Goal: Transaction & Acquisition: Purchase product/service

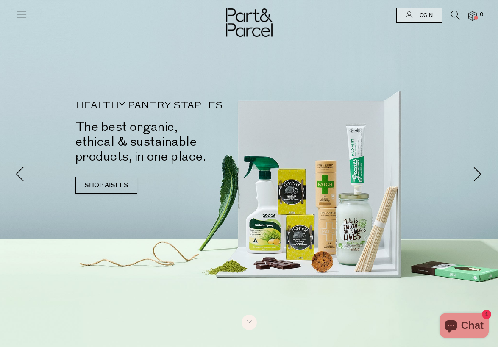
click at [21, 16] on icon at bounding box center [22, 14] width 12 height 12
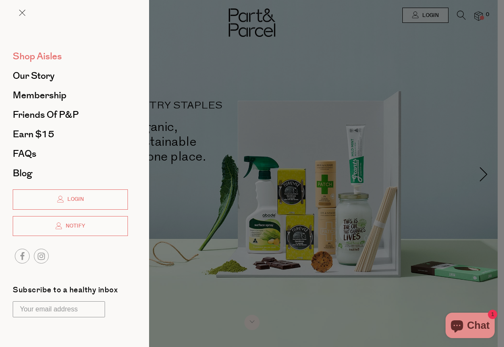
click at [47, 58] on span "Shop Aisles" at bounding box center [37, 57] width 49 height 14
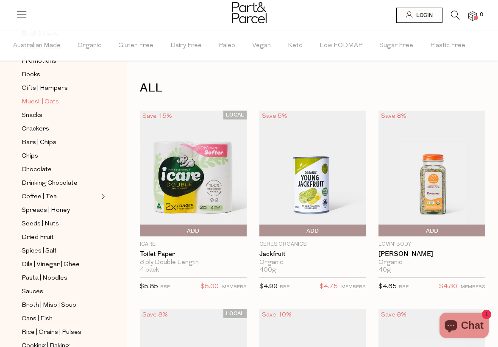
scroll to position [97, 0]
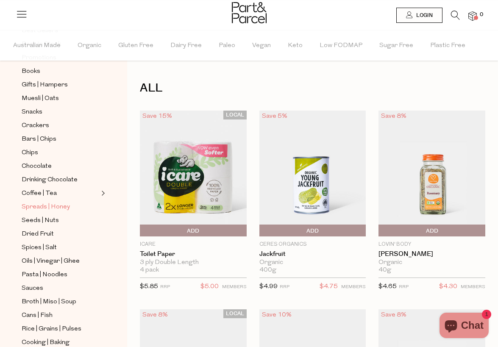
click at [58, 206] on span "Spreads | Honey" at bounding box center [46, 207] width 48 height 10
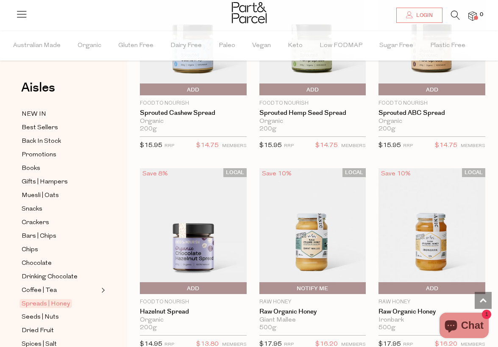
scroll to position [2580, 0]
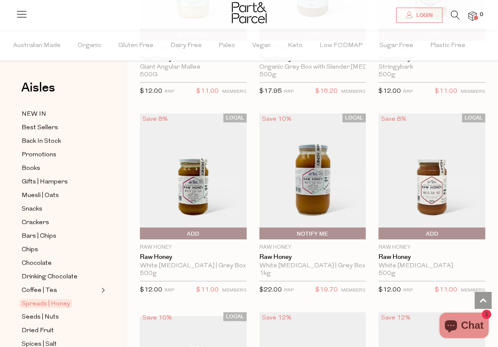
click at [455, 16] on icon at bounding box center [455, 15] width 9 height 9
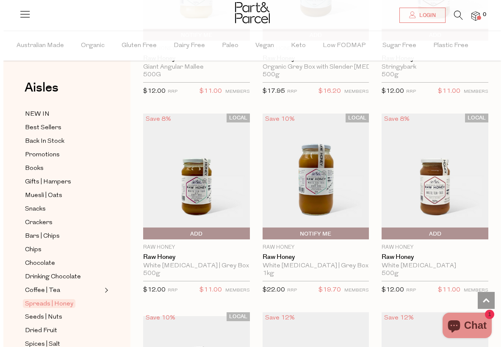
scroll to position [2580, 0]
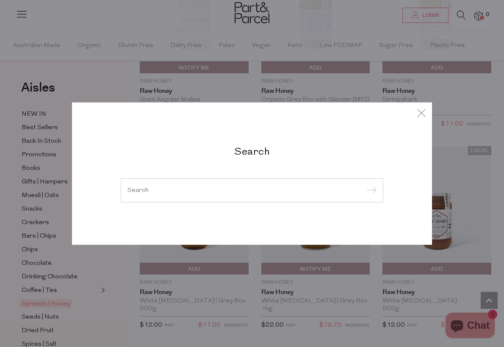
click at [253, 183] on div at bounding box center [252, 190] width 263 height 25
click at [253, 186] on div at bounding box center [252, 190] width 263 height 25
click at [227, 192] on input "search" at bounding box center [252, 190] width 249 height 6
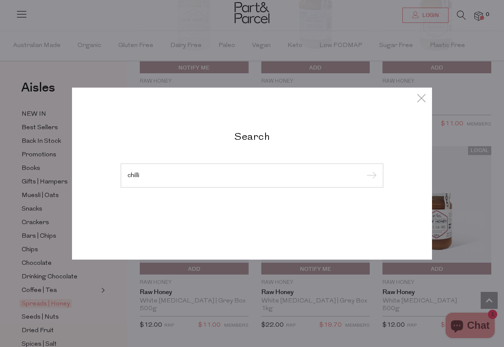
type input "chilli"
click at [370, 176] on input "submit" at bounding box center [370, 175] width 13 height 13
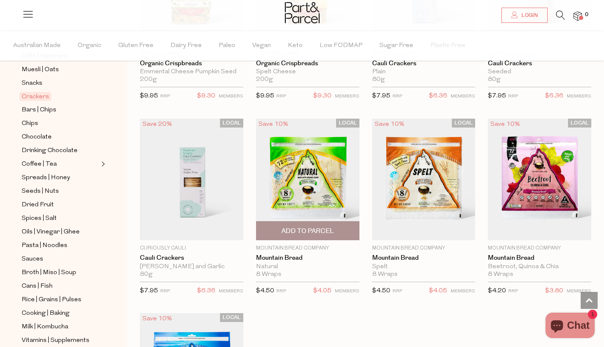
scroll to position [1537, 3]
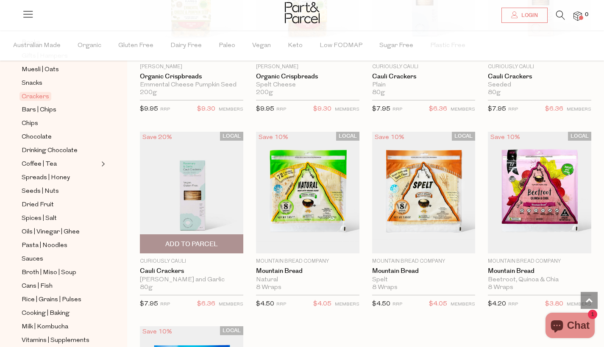
click at [191, 150] on img at bounding box center [191, 193] width 103 height 122
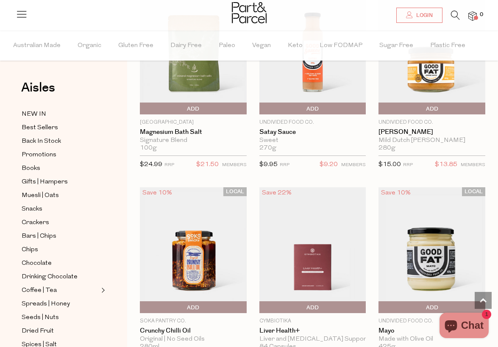
scroll to position [725, 0]
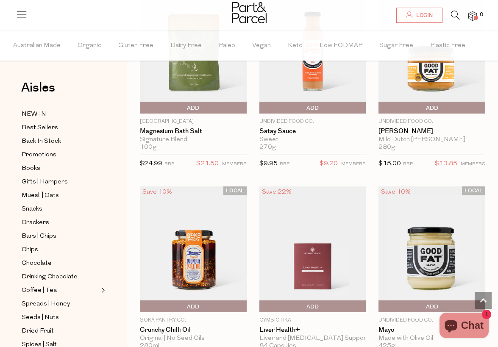
click at [211, 222] on img at bounding box center [193, 249] width 107 height 126
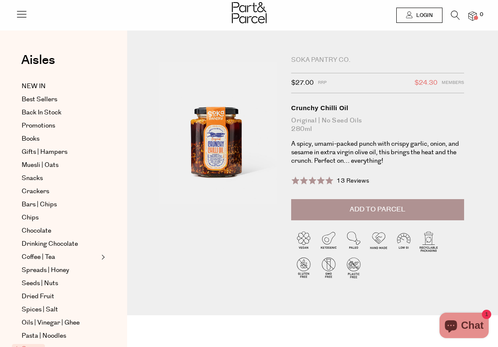
click at [309, 59] on div "Soka Pantry Co." at bounding box center [377, 60] width 173 height 8
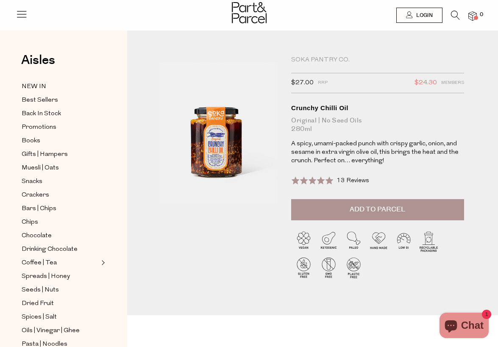
click at [451, 12] on icon at bounding box center [455, 15] width 9 height 9
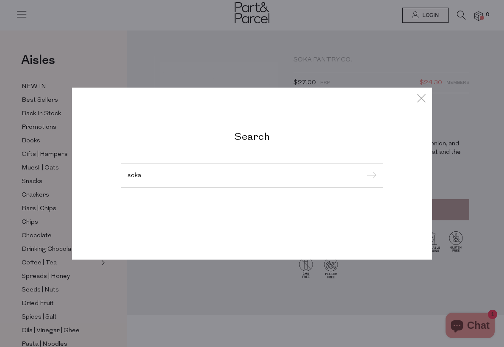
type input "soka"
click at [370, 176] on input "submit" at bounding box center [370, 175] width 13 height 13
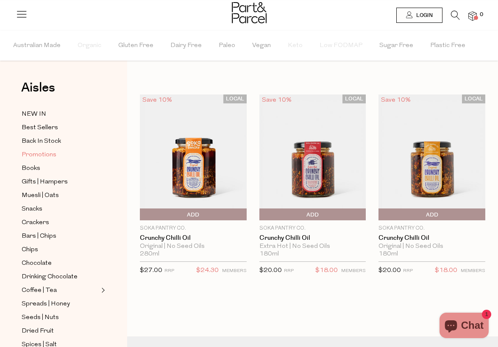
click at [42, 151] on span "Promotions" at bounding box center [39, 155] width 35 height 10
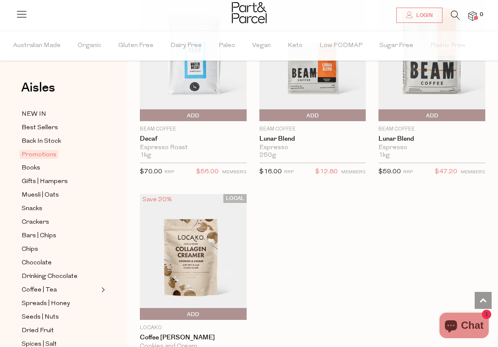
scroll to position [795, 0]
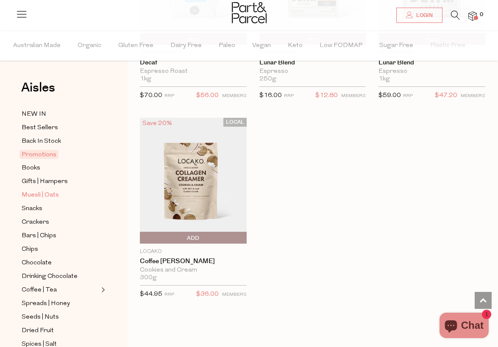
click at [33, 193] on span "Muesli | Oats" at bounding box center [40, 195] width 37 height 10
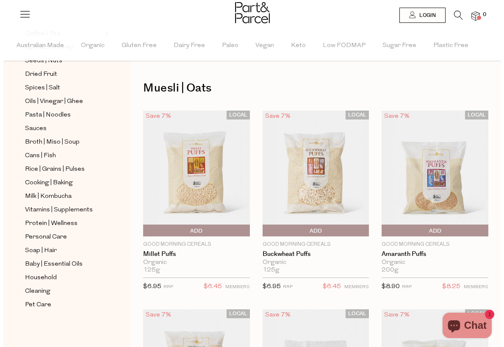
scroll to position [5, 0]
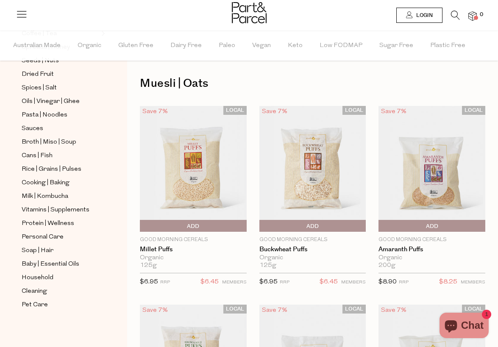
click at [427, 15] on span "Login" at bounding box center [423, 15] width 19 height 7
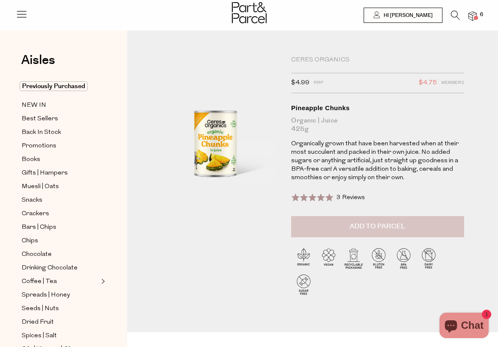
click at [355, 225] on span "Add to Parcel" at bounding box center [378, 227] width 56 height 10
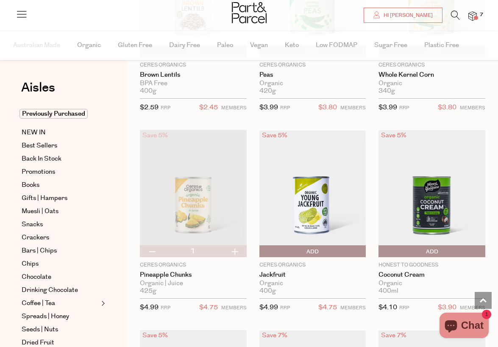
scroll to position [776, 0]
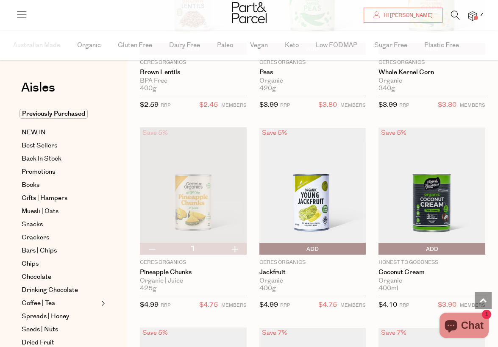
click at [202, 175] on img at bounding box center [193, 191] width 107 height 126
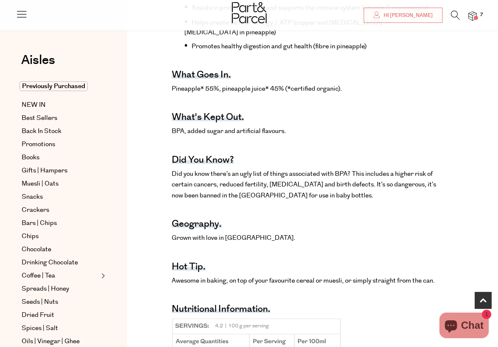
scroll to position [402, 0]
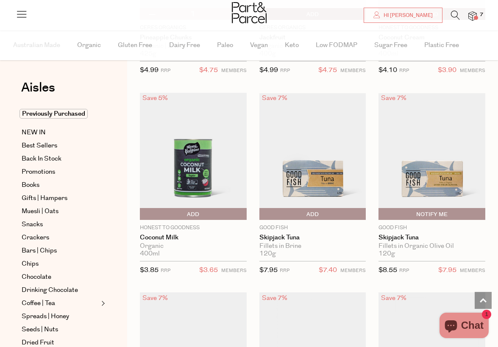
scroll to position [1062, 0]
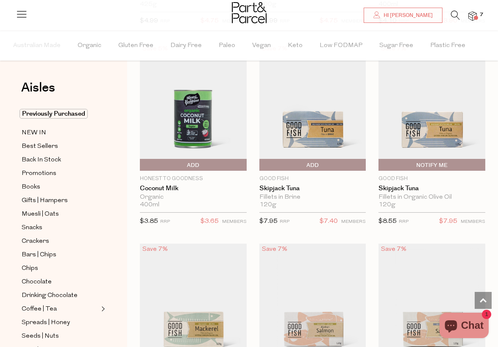
click at [337, 162] on span "Add To Parcel" at bounding box center [312, 165] width 103 height 13
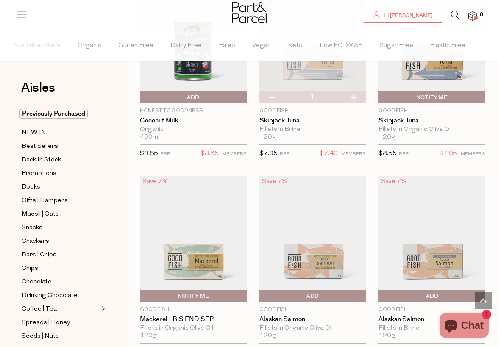
scroll to position [1130, 0]
click at [355, 97] on button "button" at bounding box center [354, 97] width 24 height 12
type input "2"
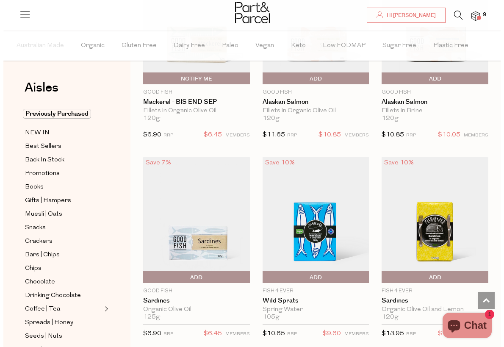
scroll to position [1339, 0]
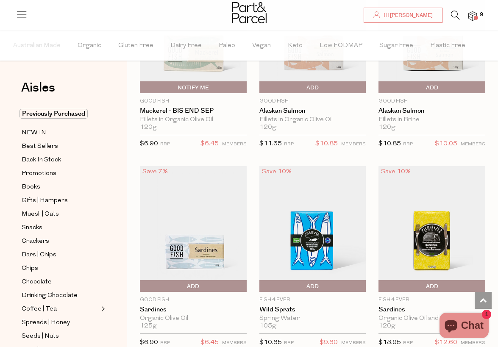
click at [22, 12] on icon at bounding box center [22, 14] width 12 height 12
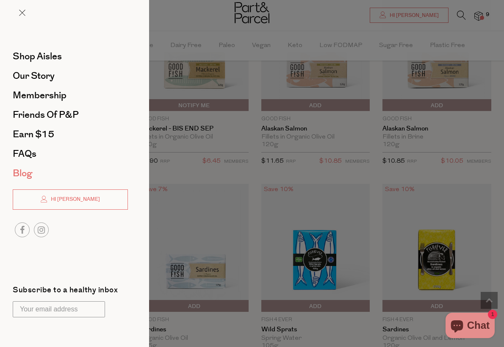
click at [26, 171] on span "Blog" at bounding box center [22, 174] width 19 height 14
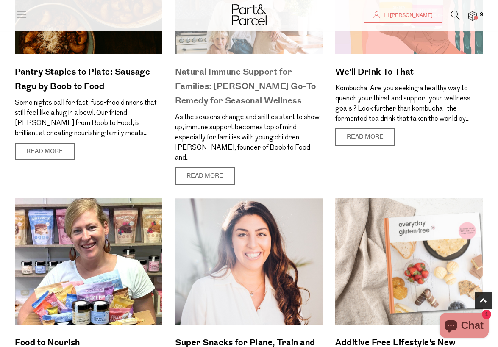
scroll to position [204, 0]
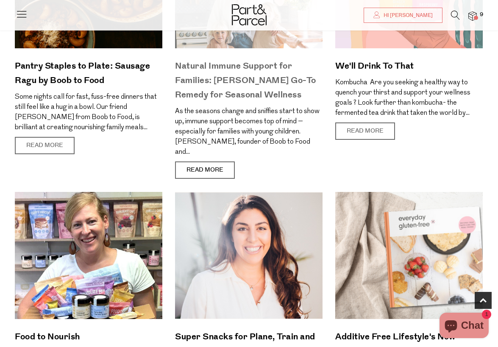
click at [219, 161] on link "Read More" at bounding box center [205, 170] width 60 height 18
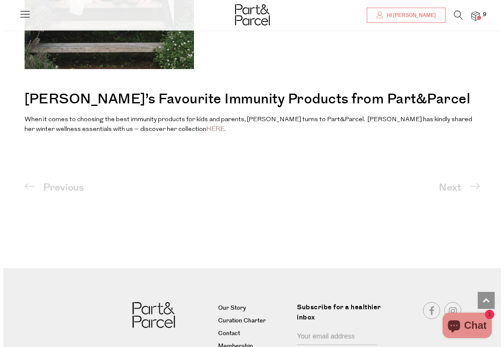
scroll to position [1155, 0]
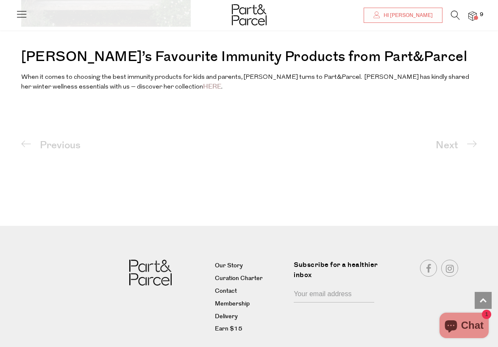
click at [476, 13] on img at bounding box center [472, 16] width 8 height 10
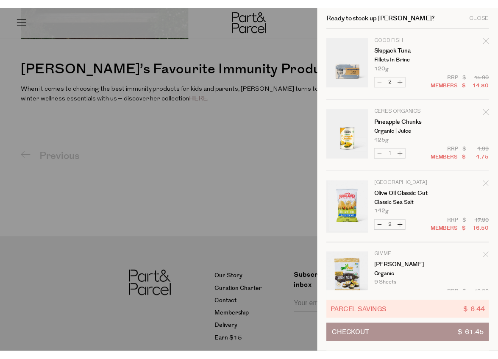
scroll to position [0, 0]
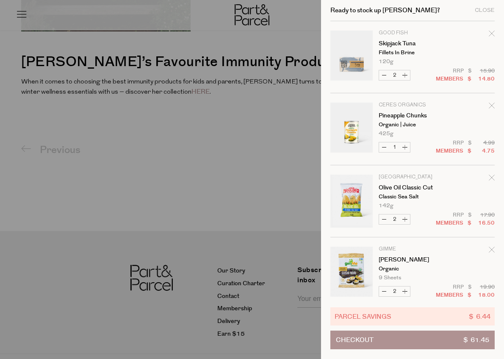
click at [173, 109] on div at bounding box center [252, 179] width 504 height 359
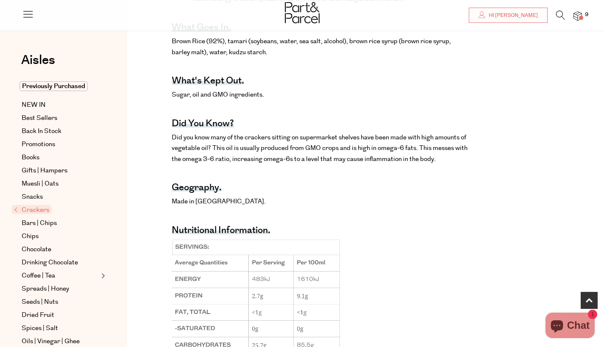
scroll to position [449, 0]
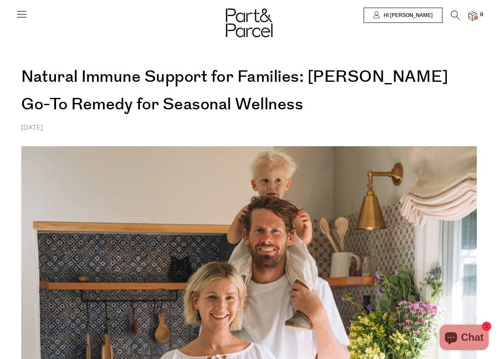
click at [451, 15] on icon at bounding box center [455, 15] width 9 height 9
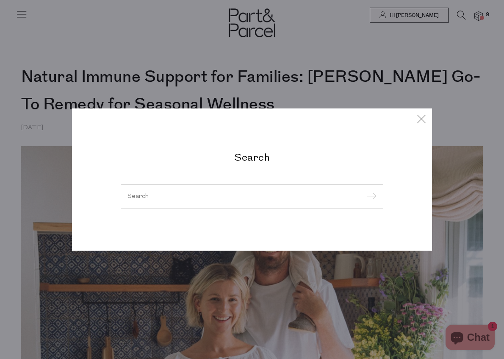
click at [217, 192] on div at bounding box center [252, 196] width 263 height 25
click at [214, 194] on input "search" at bounding box center [252, 196] width 249 height 6
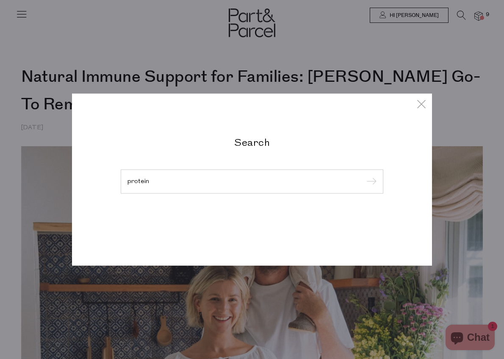
type input "protein"
click at [370, 182] on input "submit" at bounding box center [370, 181] width 13 height 13
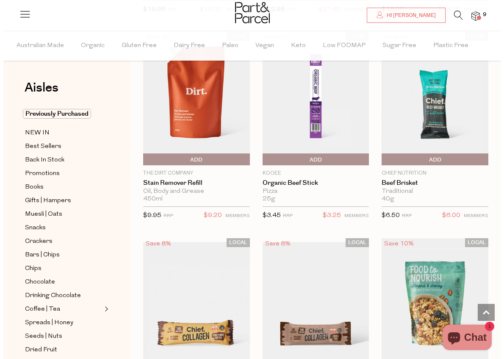
scroll to position [1802, 0]
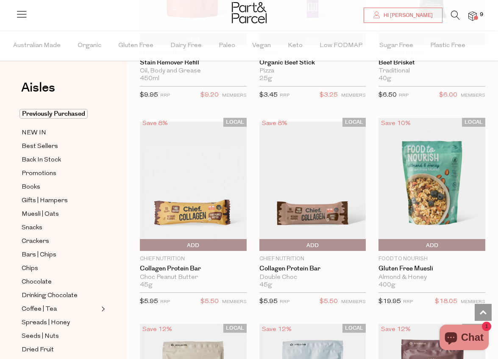
click at [453, 14] on icon at bounding box center [455, 15] width 9 height 9
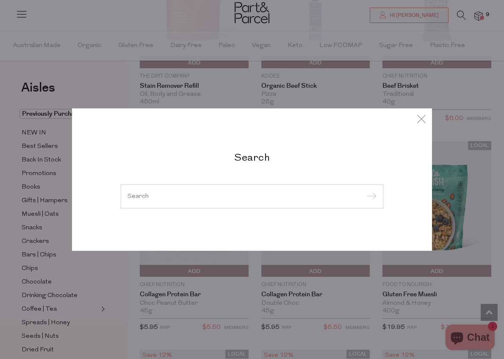
click at [233, 187] on div at bounding box center [252, 196] width 263 height 25
click at [234, 194] on input "search" at bounding box center [252, 196] width 249 height 6
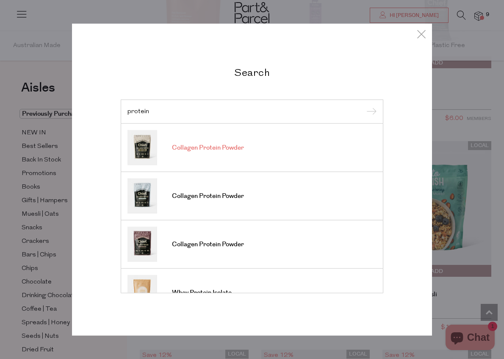
type input "protein"
click at [231, 156] on link "Collagen Protein Powder" at bounding box center [252, 147] width 249 height 35
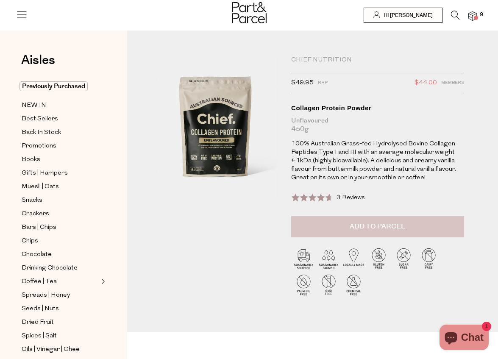
click at [391, 228] on span "Add to Parcel" at bounding box center [378, 227] width 56 height 10
click at [473, 17] on img at bounding box center [472, 16] width 8 height 10
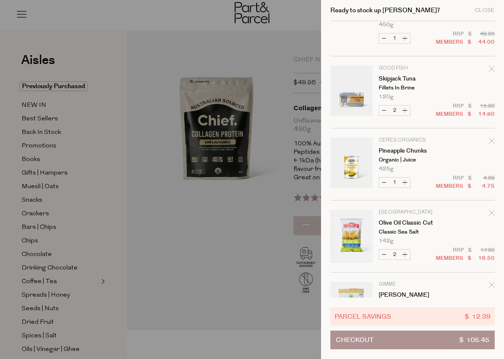
scroll to position [38, 0]
click at [360, 78] on link "Your cart" at bounding box center [351, 91] width 42 height 53
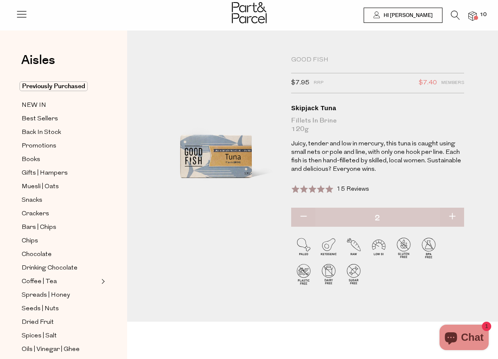
click at [314, 58] on div "Good Fish" at bounding box center [377, 60] width 173 height 8
click at [453, 14] on icon at bounding box center [455, 15] width 9 height 9
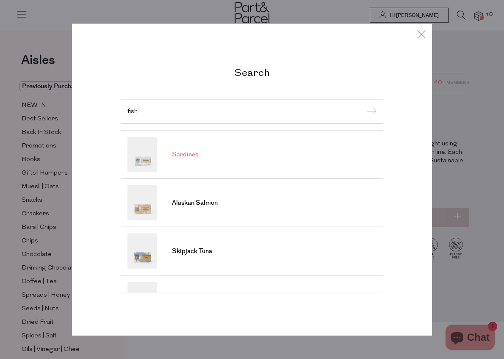
scroll to position [111, 0]
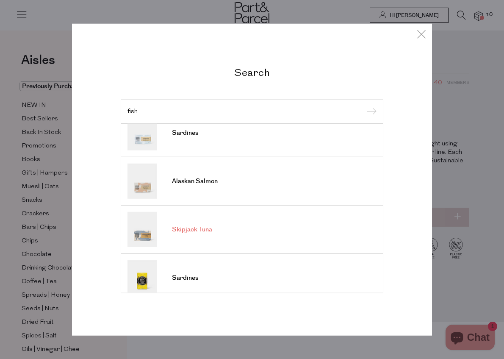
type input "fish"
click at [221, 227] on link "Skipjack Tuna" at bounding box center [252, 229] width 249 height 35
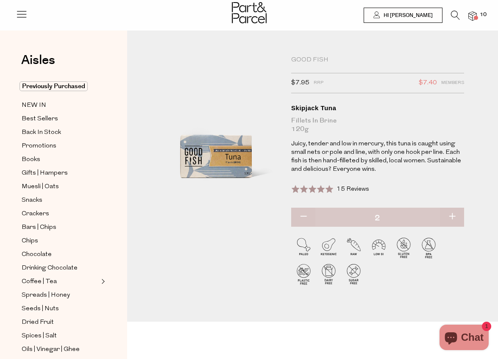
click at [451, 14] on icon at bounding box center [455, 15] width 9 height 9
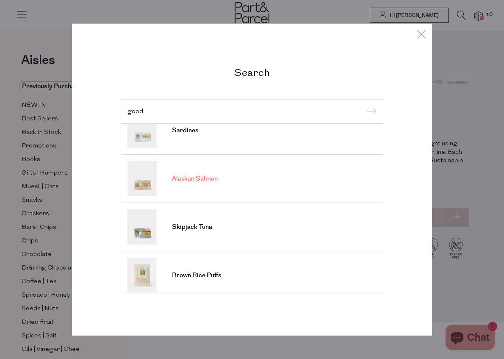
scroll to position [70, 0]
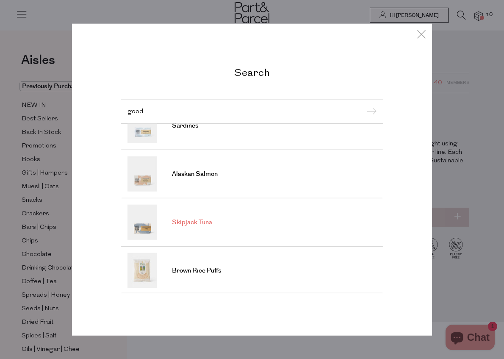
type input "good"
click at [143, 225] on img at bounding box center [143, 222] width 30 height 35
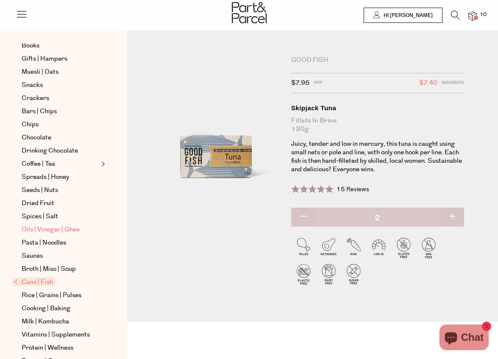
scroll to position [170, 0]
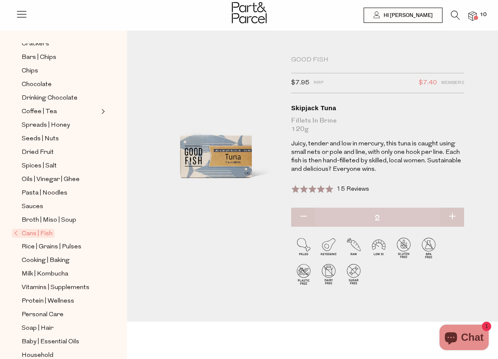
click at [40, 229] on span "Cans | Fish" at bounding box center [33, 233] width 43 height 9
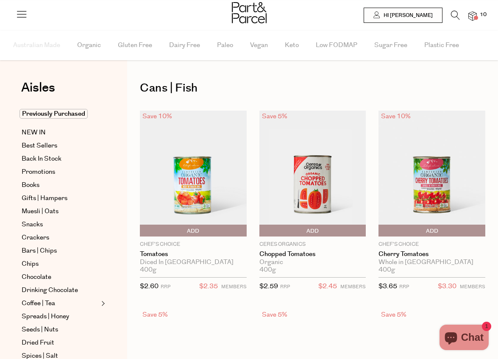
type input "2"
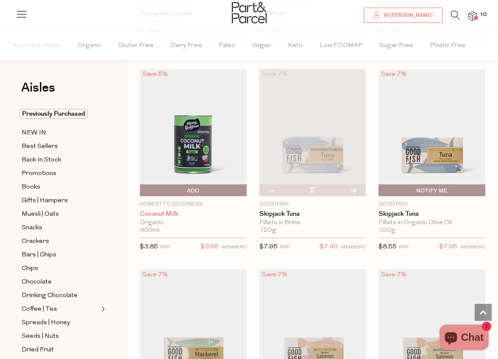
scroll to position [1020, 0]
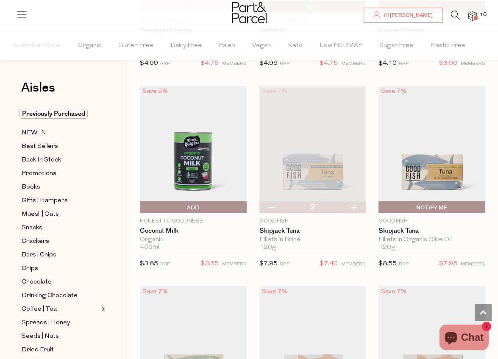
click at [358, 158] on img at bounding box center [312, 149] width 107 height 126
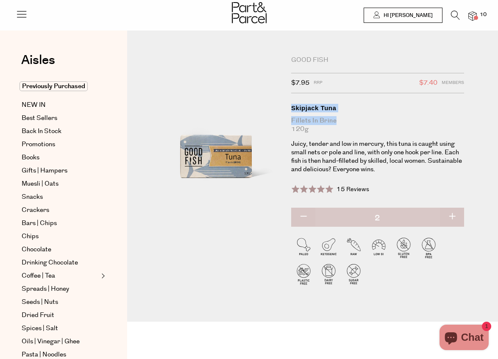
drag, startPoint x: 289, startPoint y: 106, endPoint x: 338, endPoint y: 120, distance: 51.3
click at [338, 120] on div "Good Fish $7.95 RRP $7.40 Members Available: In Stock Skipjack Tuna Fillets in …" at bounding box center [368, 178] width 167 height 244
